Goal: Use online tool/utility

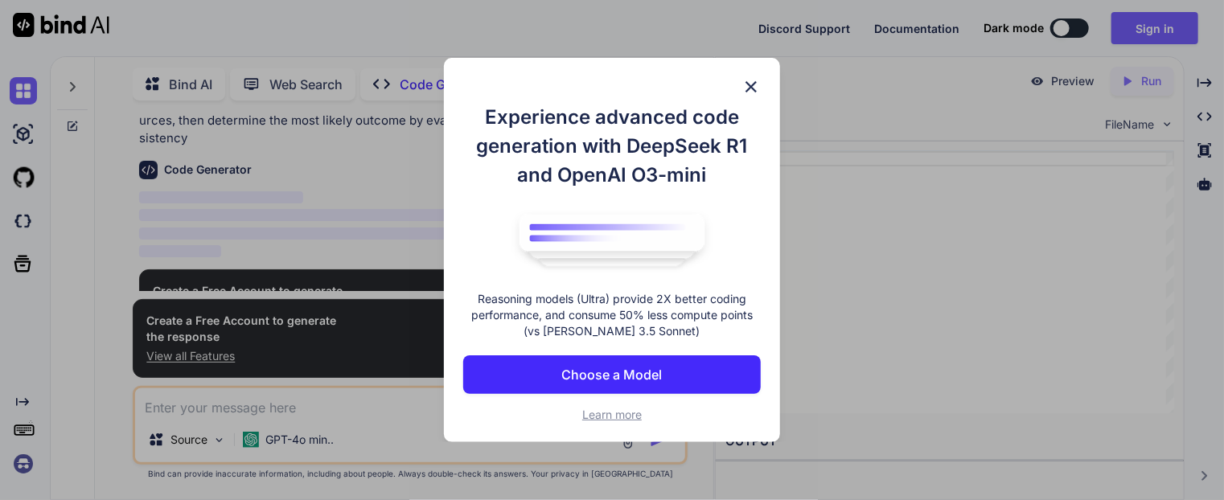
scroll to position [92, 0]
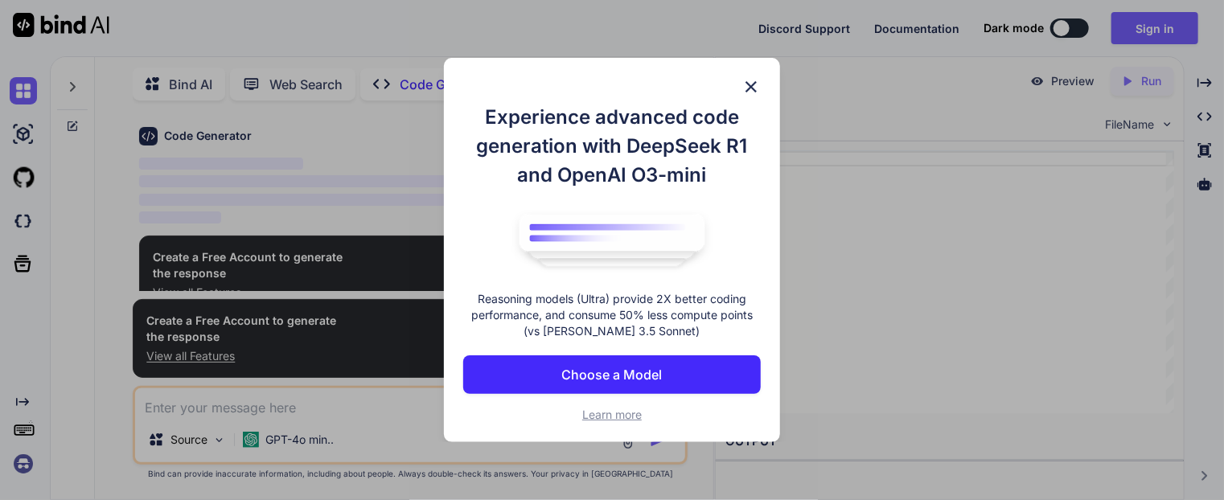
click at [611, 371] on p "Choose a Model" at bounding box center [612, 374] width 100 height 19
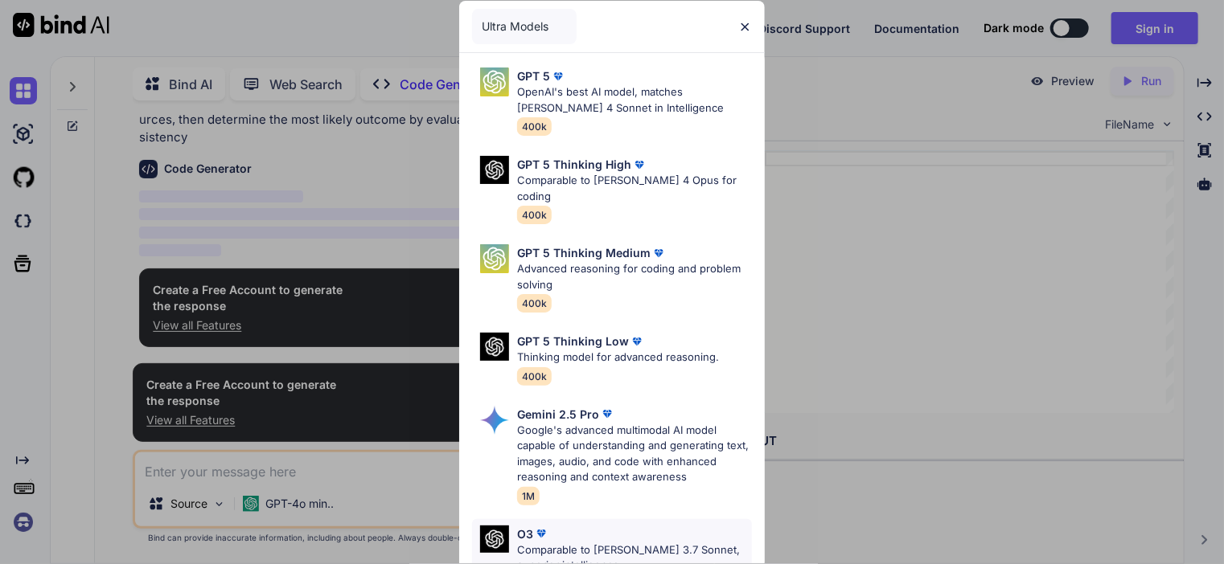
scroll to position [58, 0]
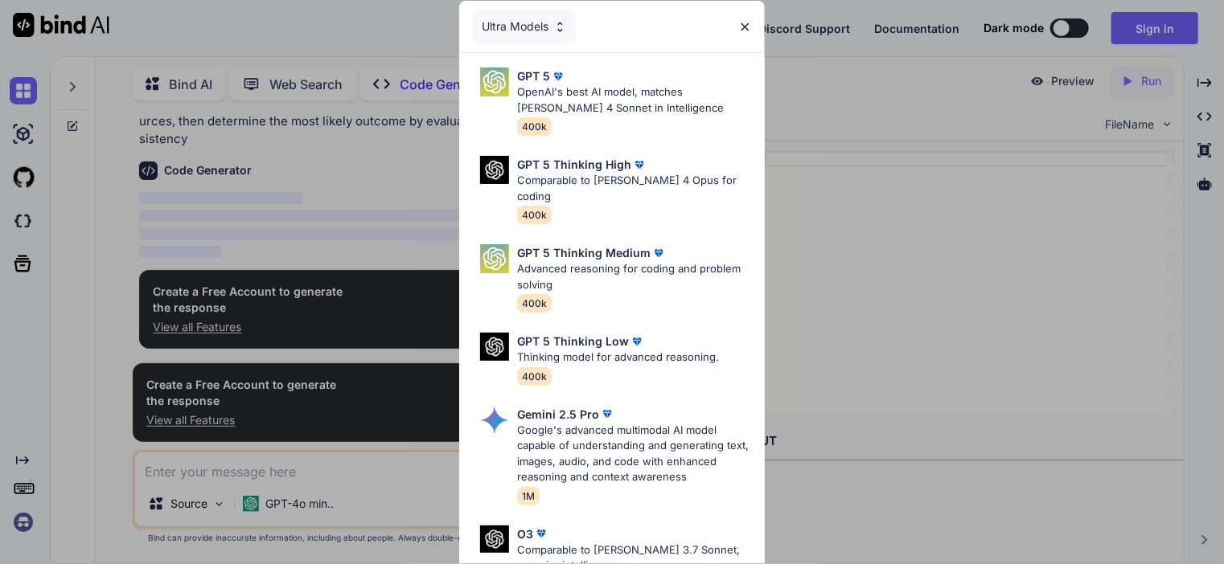
click at [532, 51] on div "Ultra Models" at bounding box center [612, 26] width 306 height 51
click at [529, 35] on div "Ultra Models" at bounding box center [524, 26] width 105 height 35
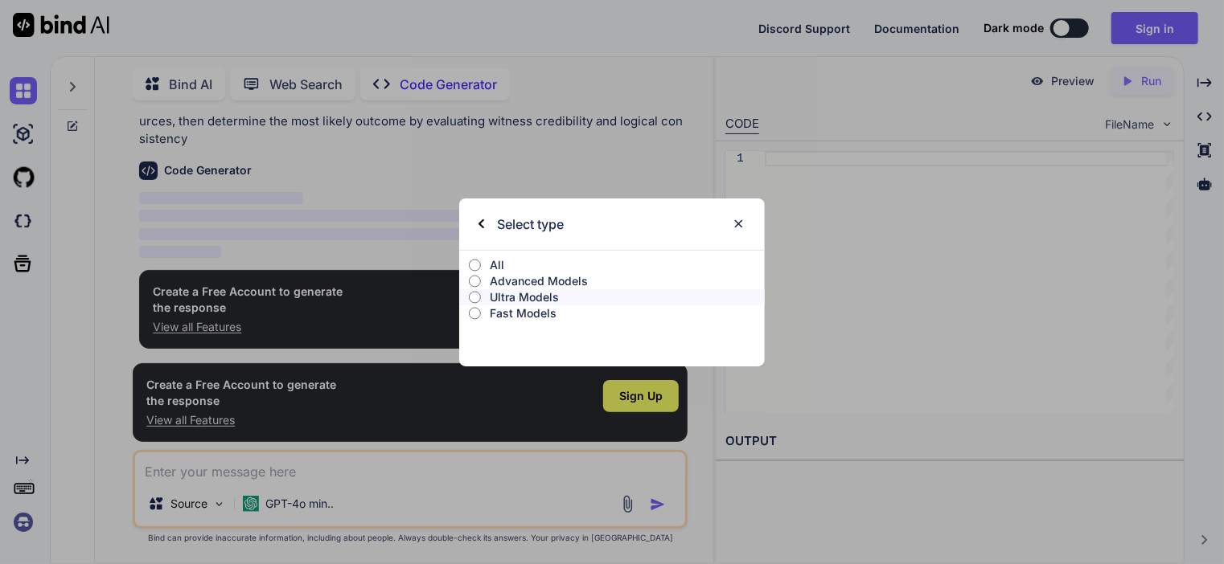
click at [473, 268] on input "All" at bounding box center [475, 265] width 12 height 13
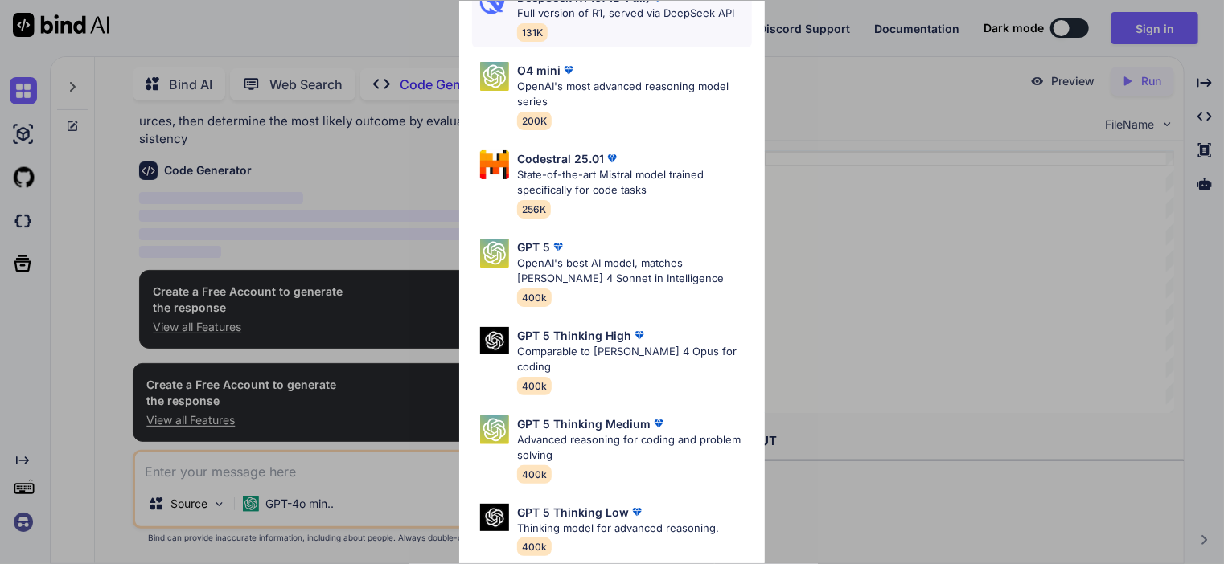
scroll to position [0, 0]
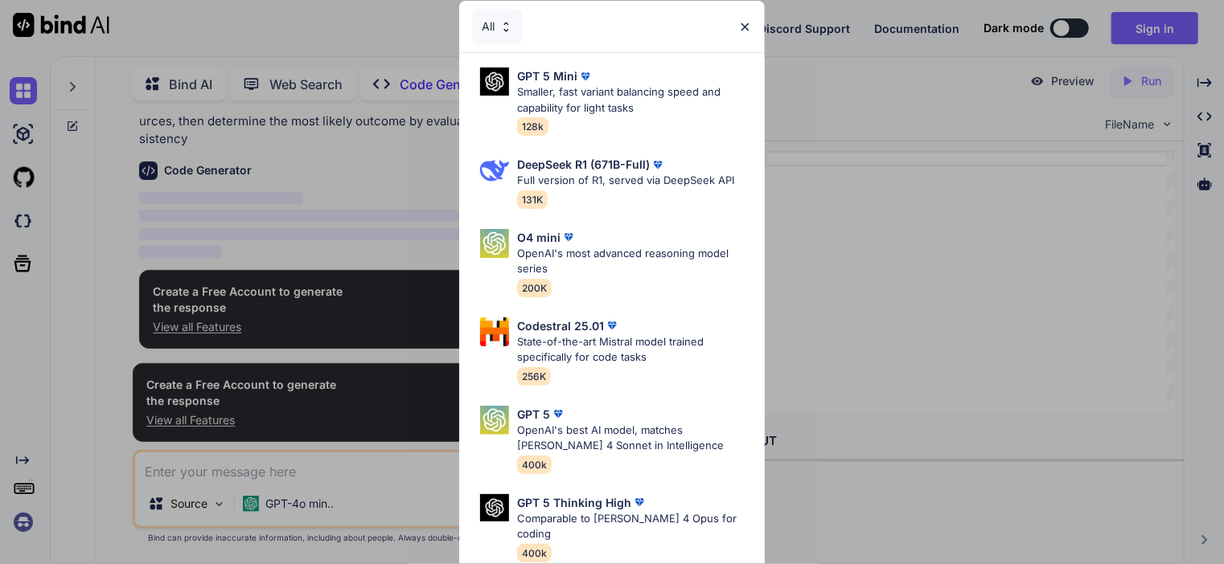
click at [740, 29] on img at bounding box center [745, 27] width 14 height 14
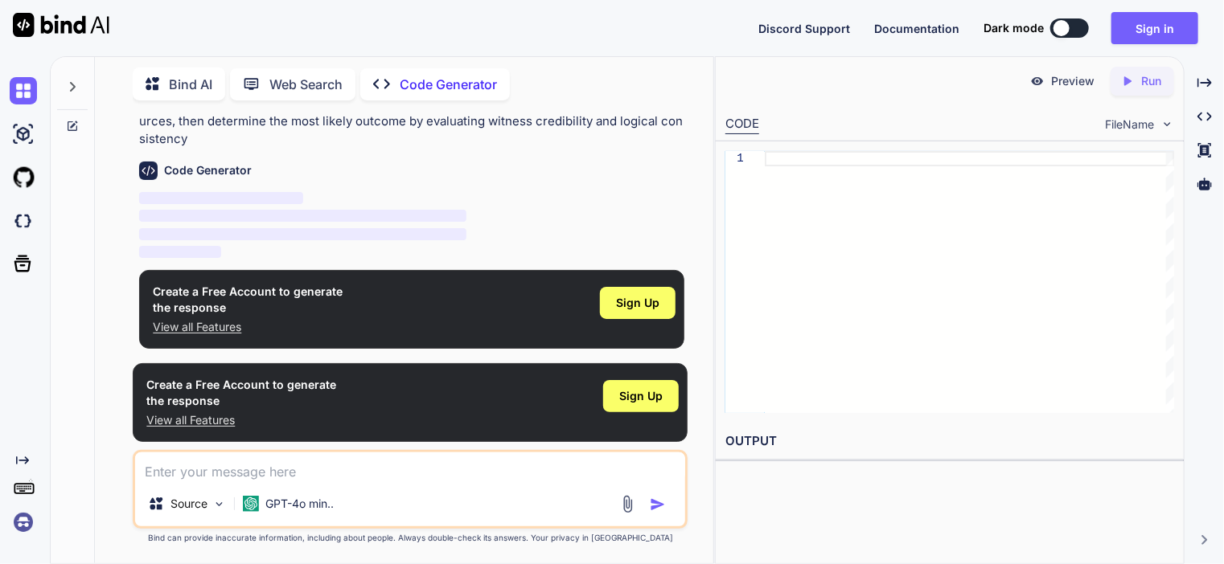
click at [349, 469] on textarea at bounding box center [410, 467] width 550 height 29
click at [276, 499] on p "GPT-4o min.." at bounding box center [299, 504] width 68 height 16
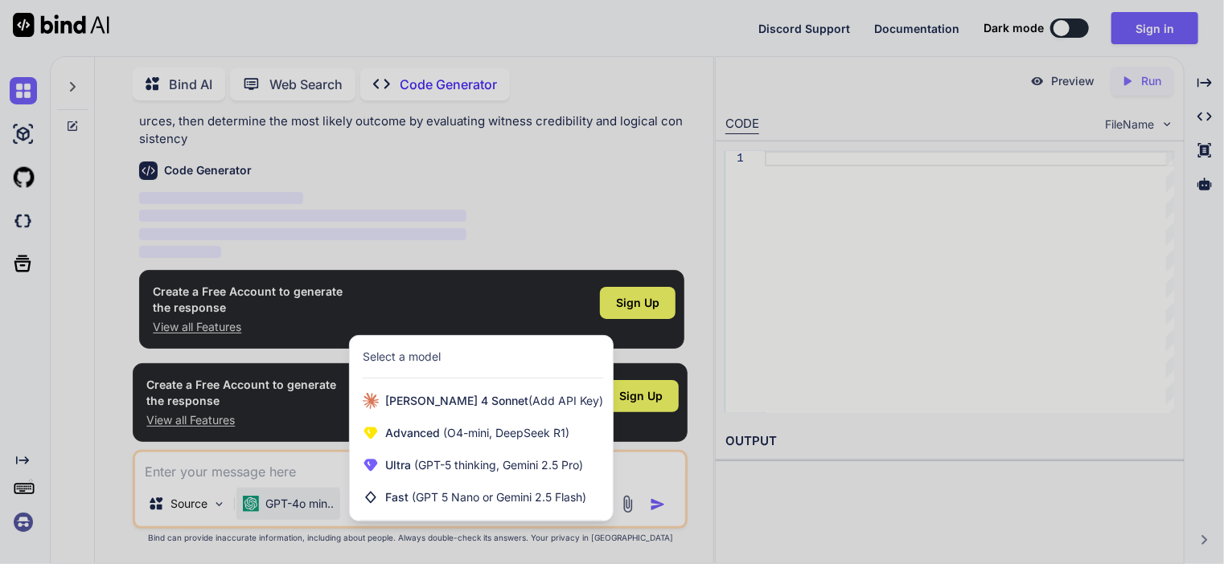
click at [187, 499] on div at bounding box center [612, 282] width 1224 height 564
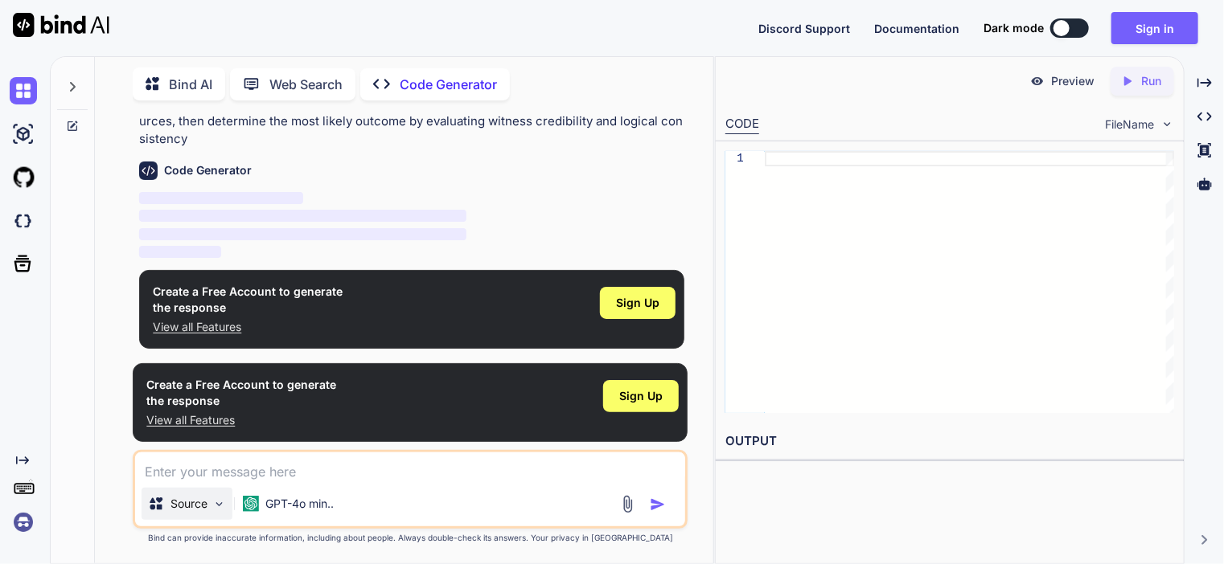
click at [197, 499] on p "Source" at bounding box center [188, 504] width 37 height 16
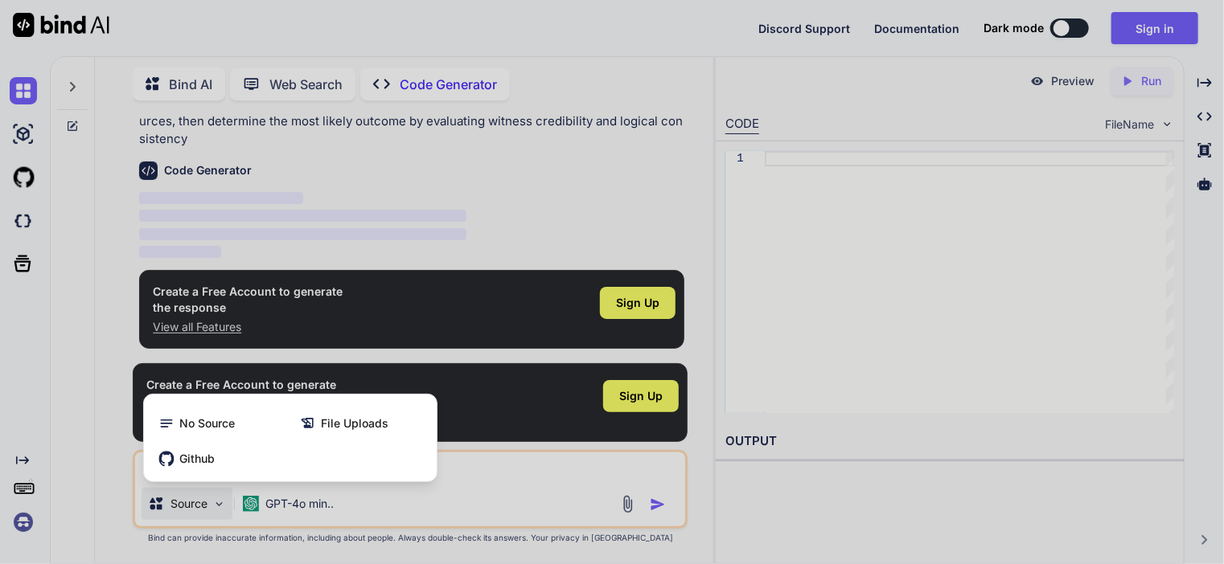
click at [276, 499] on div at bounding box center [612, 282] width 1224 height 564
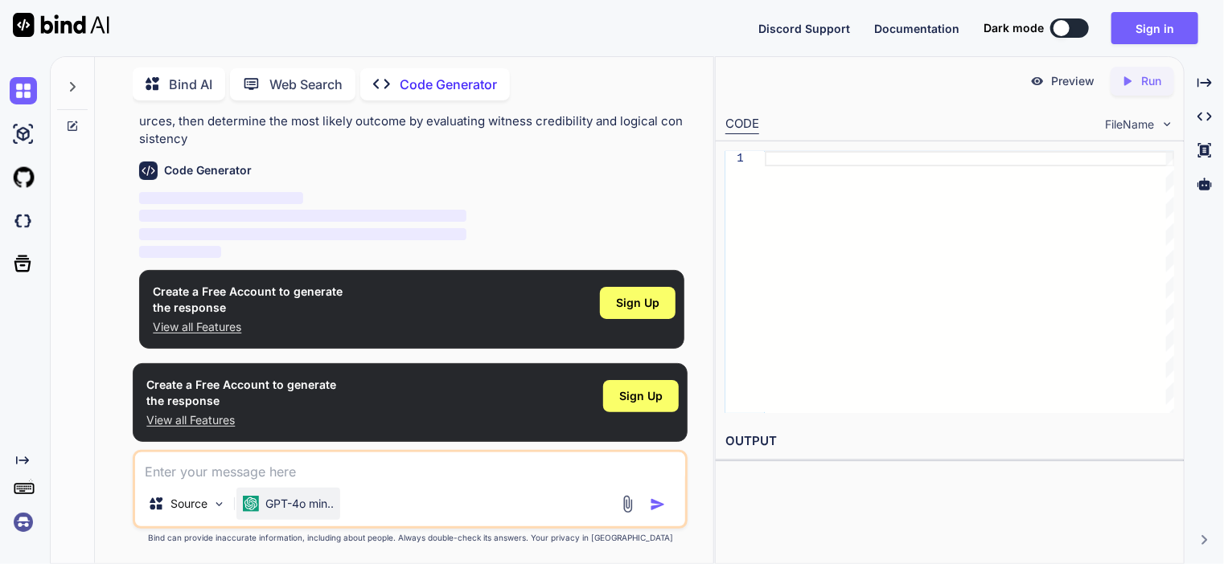
click at [310, 499] on p "GPT-4o min.." at bounding box center [299, 504] width 68 height 16
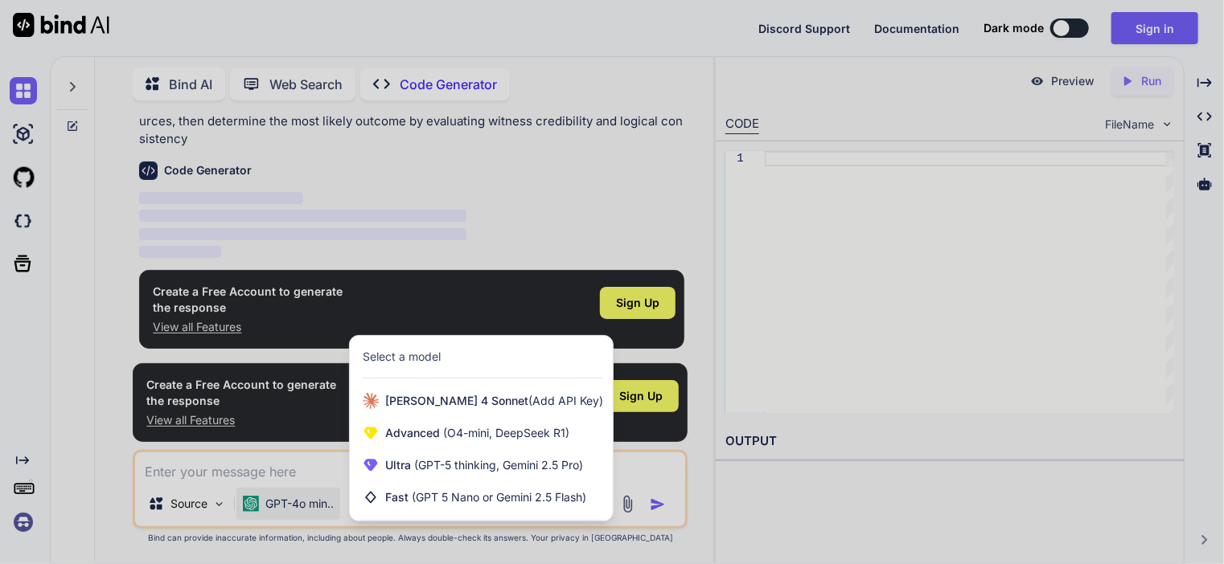
click at [310, 499] on div at bounding box center [612, 282] width 1224 height 564
type textarea "x"
